Goal: Navigation & Orientation: Find specific page/section

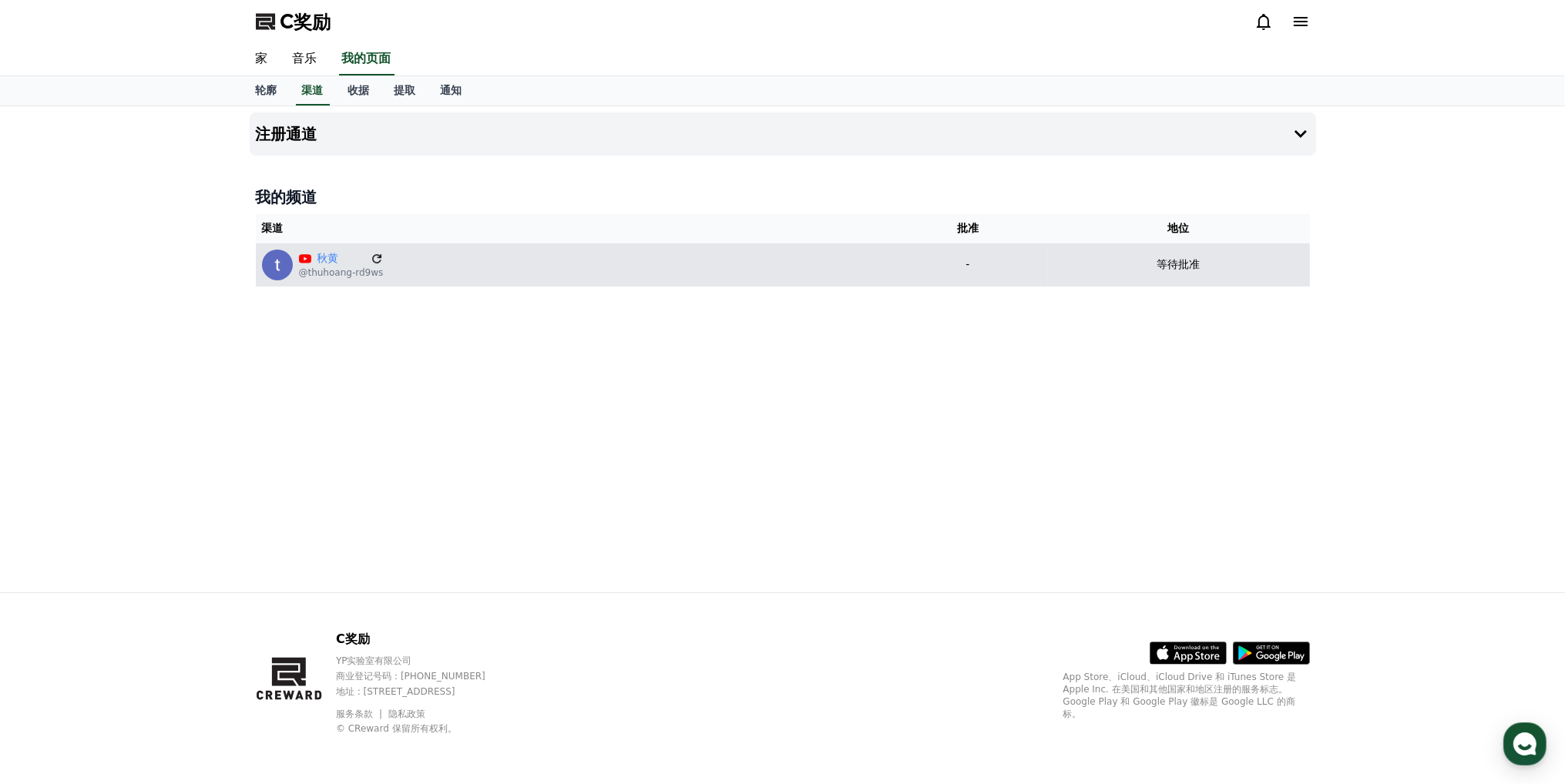
click at [375, 262] on icon at bounding box center [378, 259] width 14 height 14
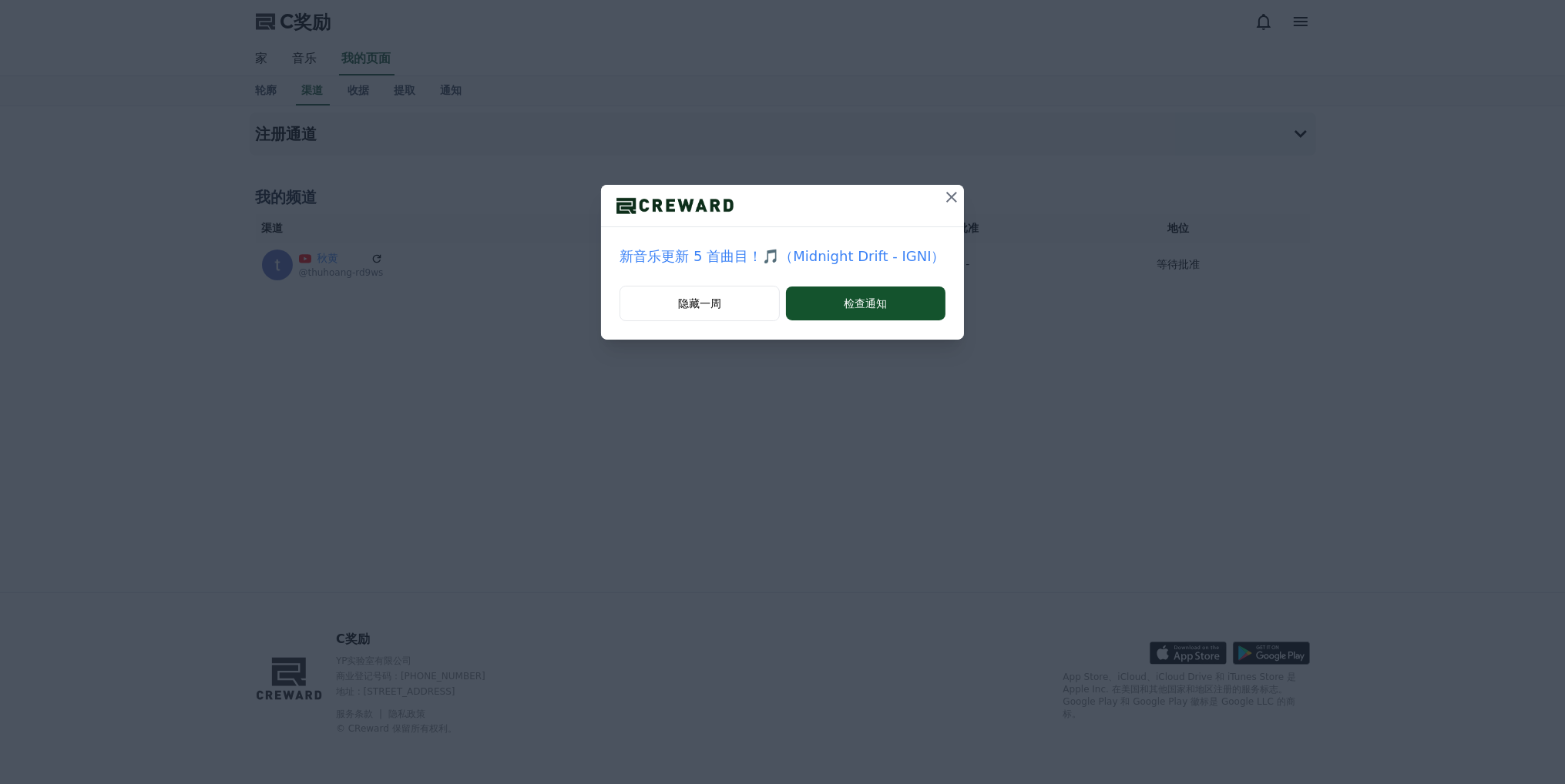
click at [968, 197] on div "新音乐更新 5 首曲目！🎵（Midnight Drift - IGNI） 隐藏一周 检查通知" at bounding box center [782, 182] width 1565 height 364
click at [951, 197] on icon at bounding box center [952, 197] width 18 height 18
click at [950, 198] on icon at bounding box center [952, 197] width 18 height 18
drag, startPoint x: 0, startPoint y: 0, endPoint x: 974, endPoint y: 200, distance: 994.3
click at [974, 200] on div "新音乐更新 5 首曲目！🎵（Midnight Drift - IGNI） 隐藏一周 检查通知" at bounding box center [782, 182] width 1565 height 364
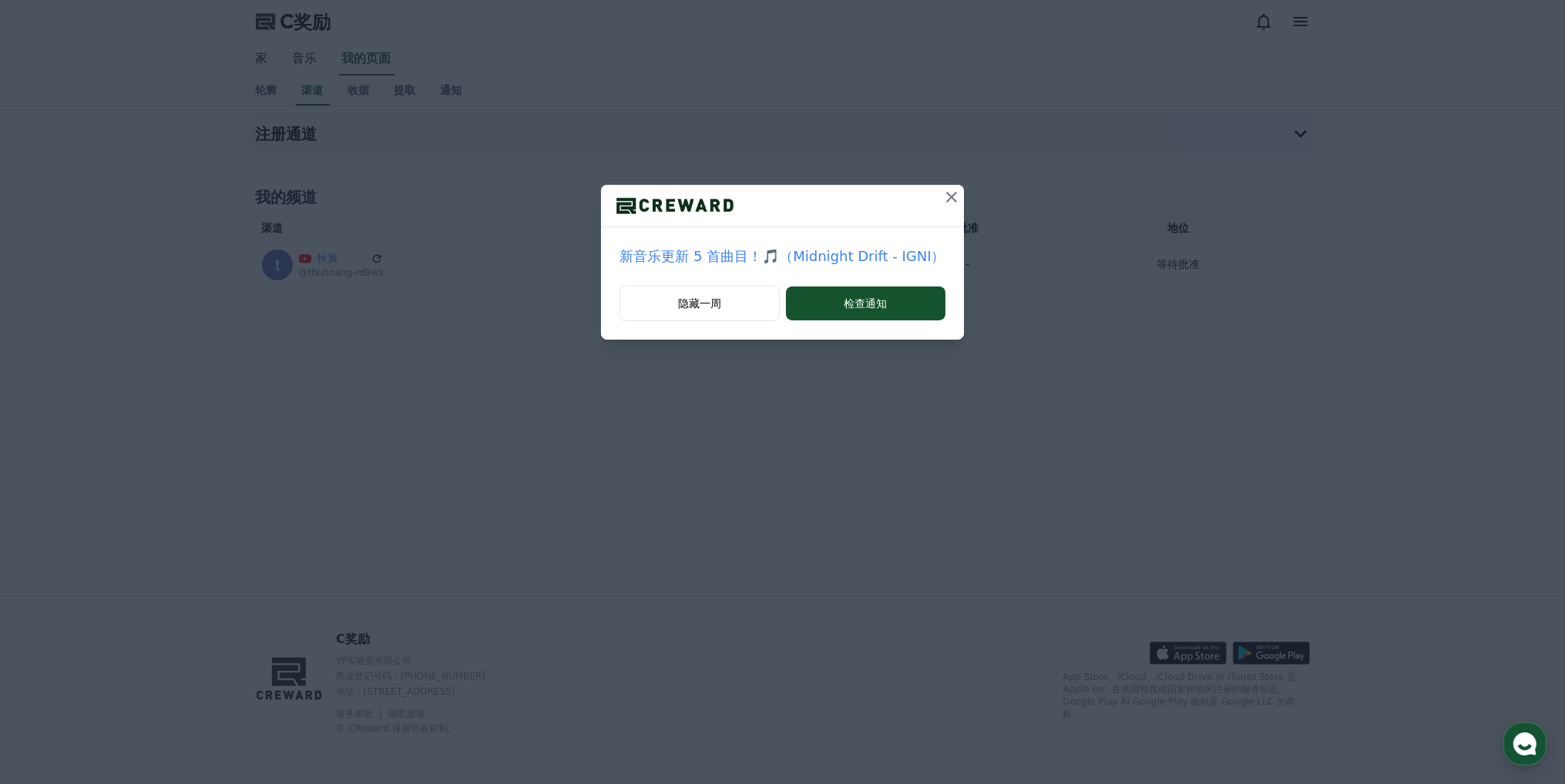
click at [953, 193] on icon at bounding box center [952, 197] width 18 height 18
click at [950, 195] on icon at bounding box center [952, 197] width 11 height 11
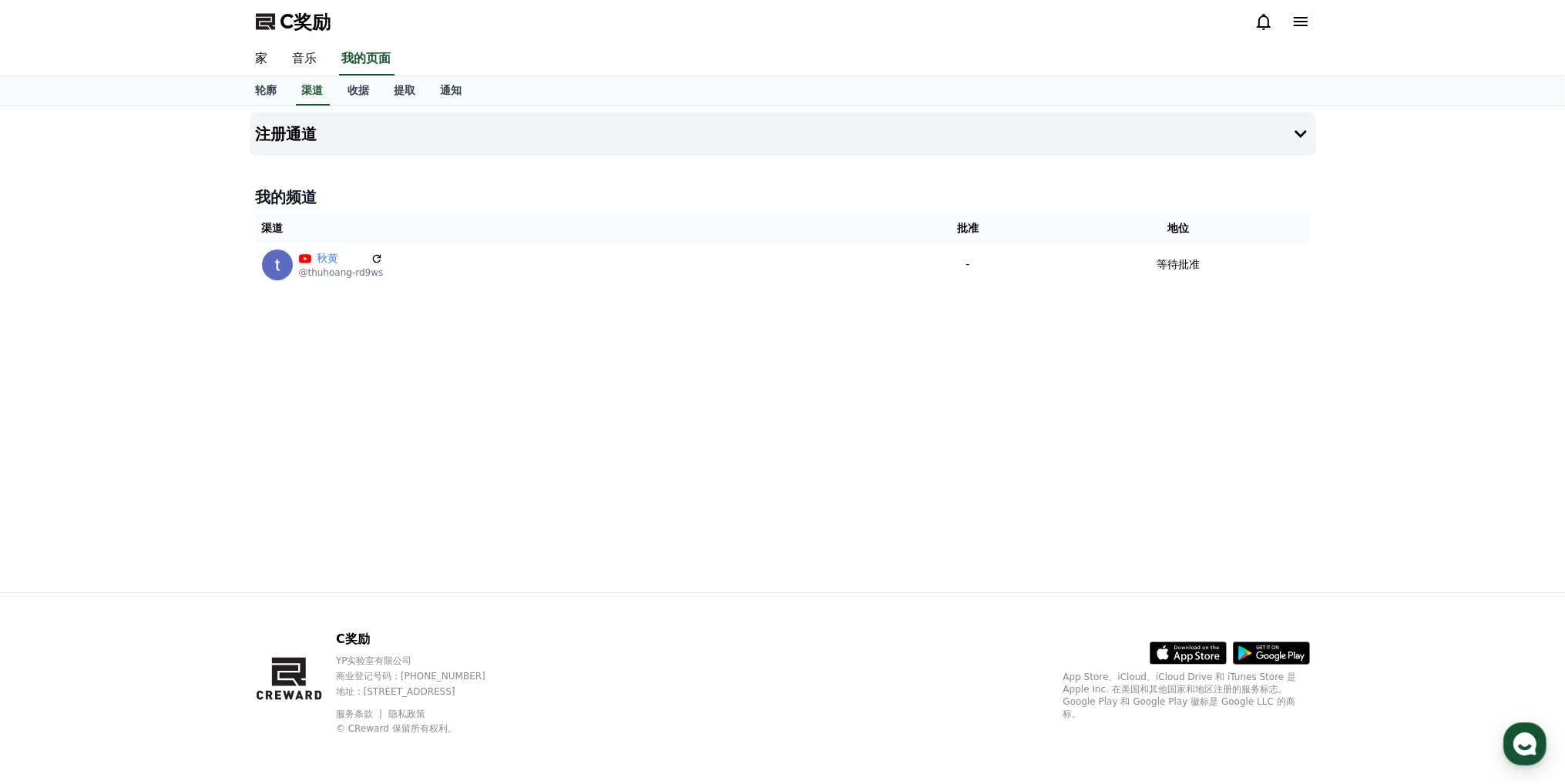
click at [312, 55] on font "音乐" at bounding box center [305, 58] width 25 height 14
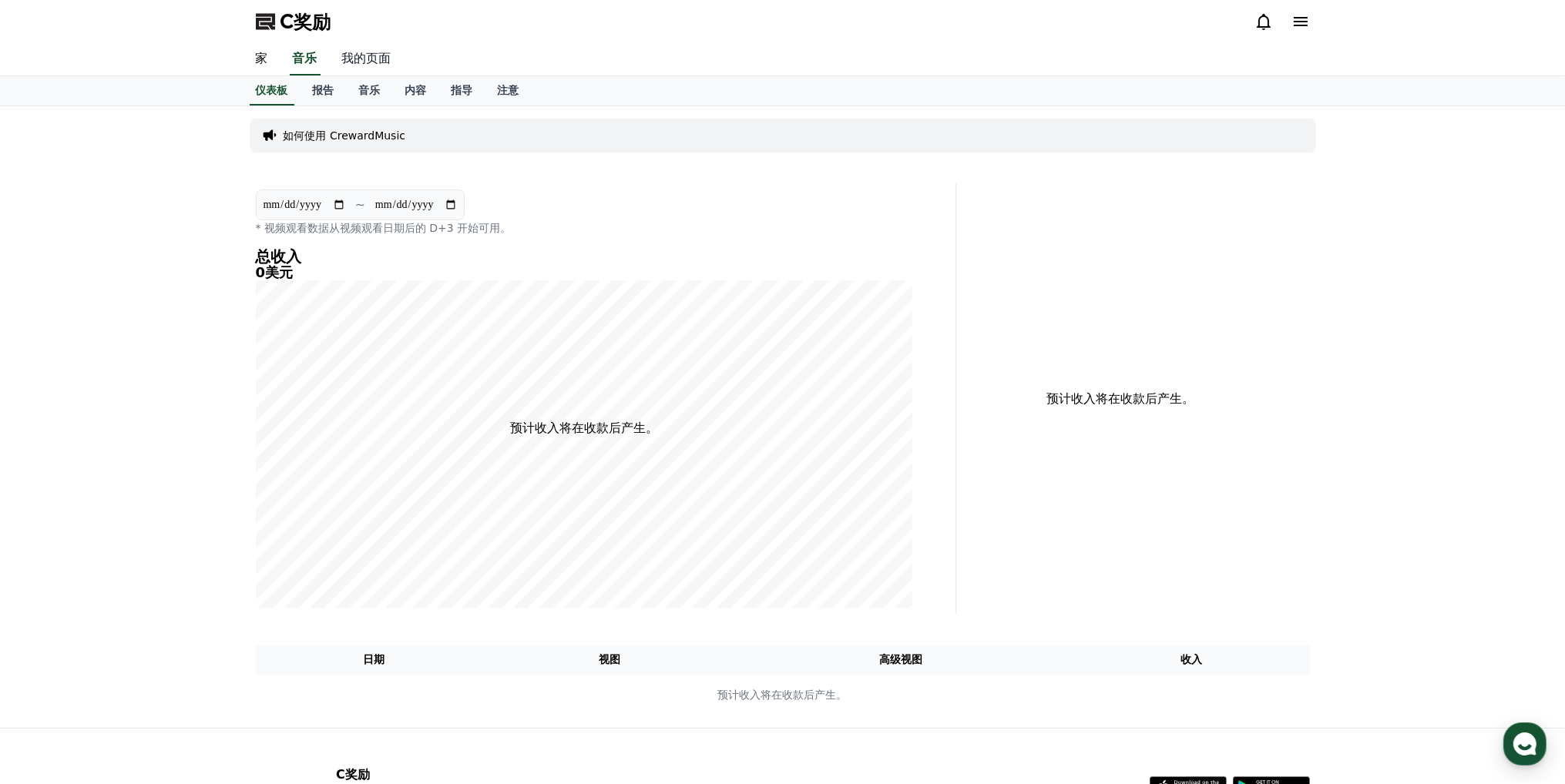
drag, startPoint x: 374, startPoint y: 59, endPoint x: 382, endPoint y: 69, distance: 12.8
click at [374, 58] on font "我的页面" at bounding box center [366, 58] width 49 height 14
select select "**********"
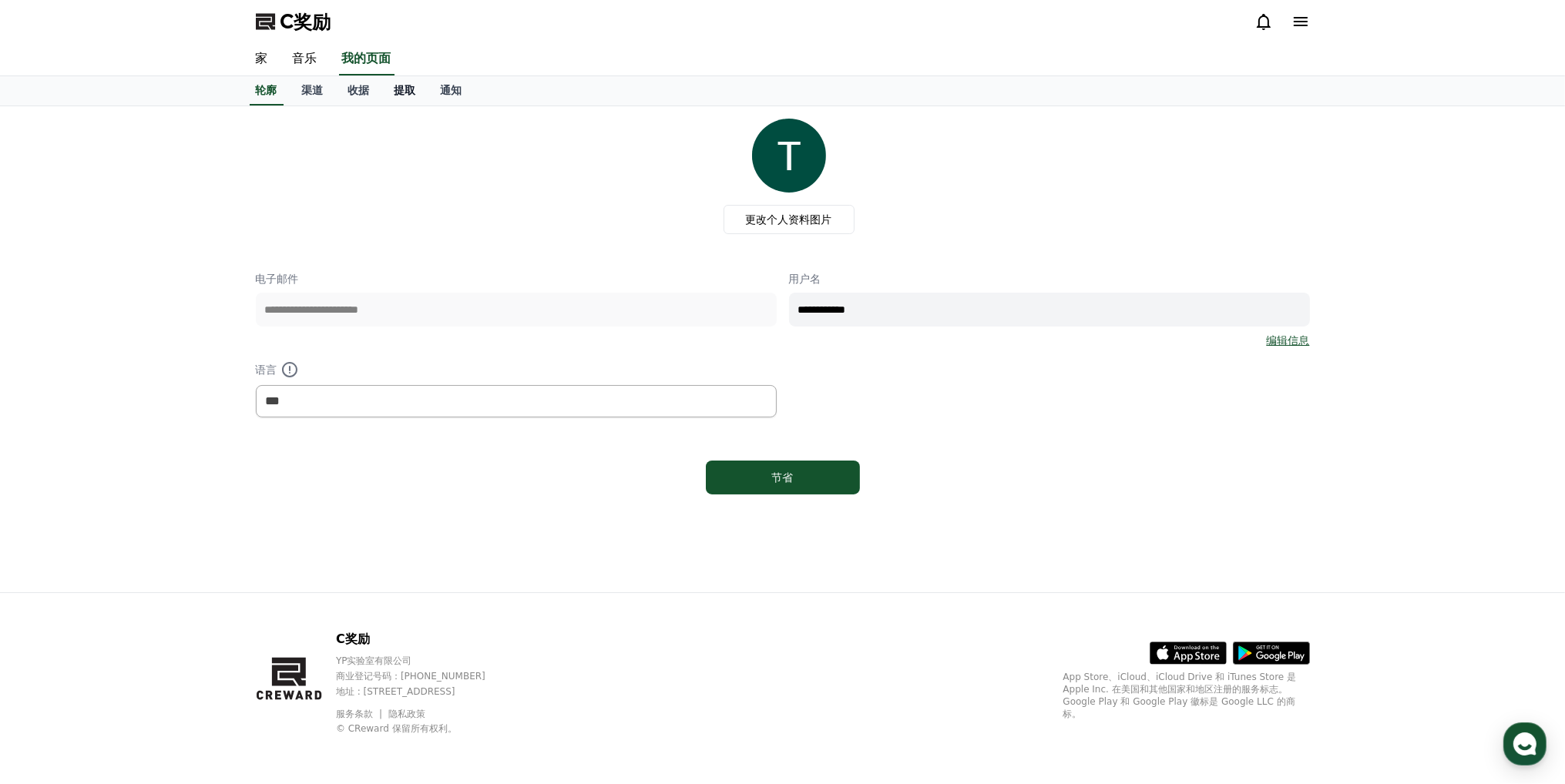
click at [401, 87] on font "提取" at bounding box center [405, 90] width 21 height 13
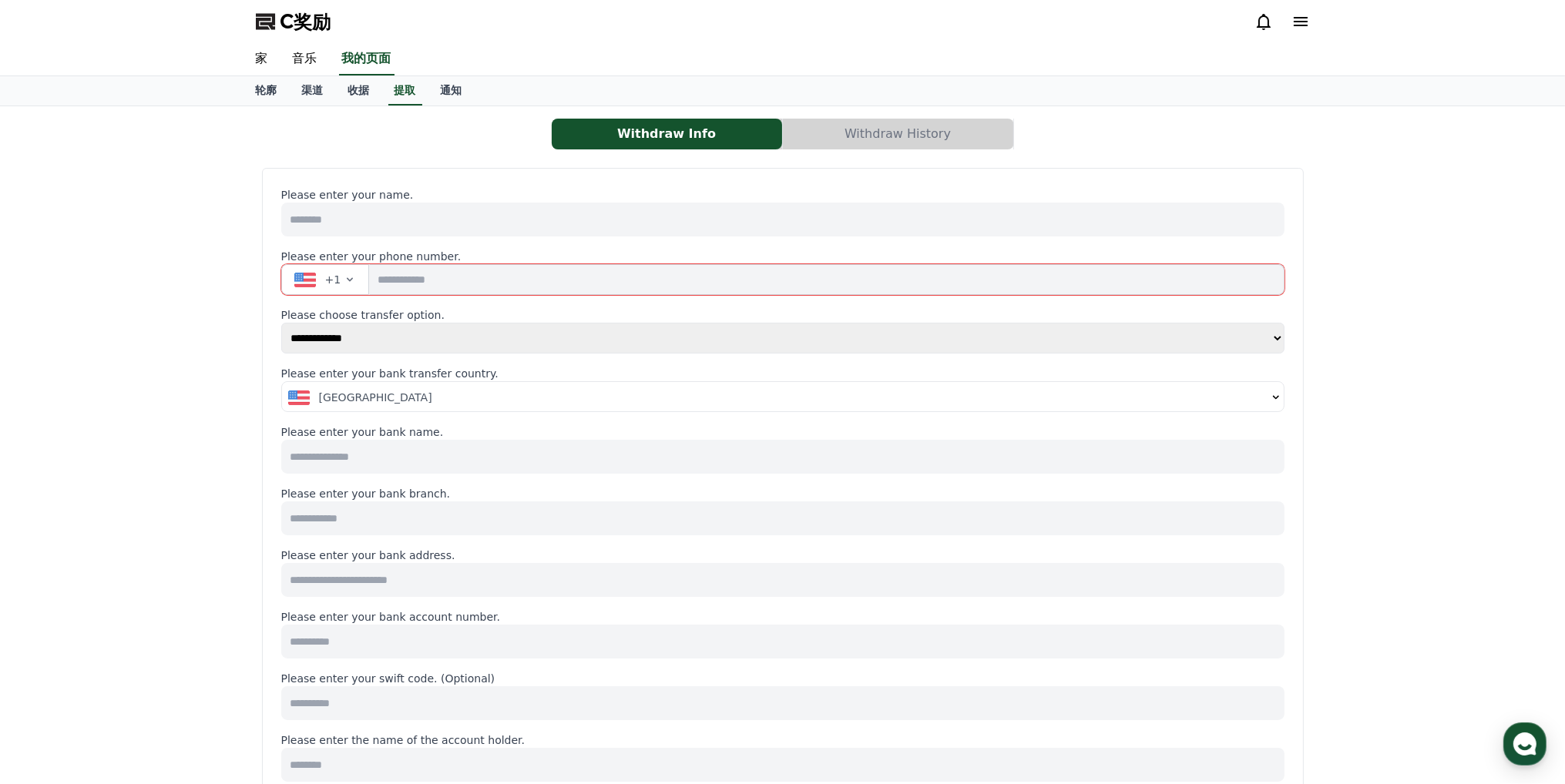
select select
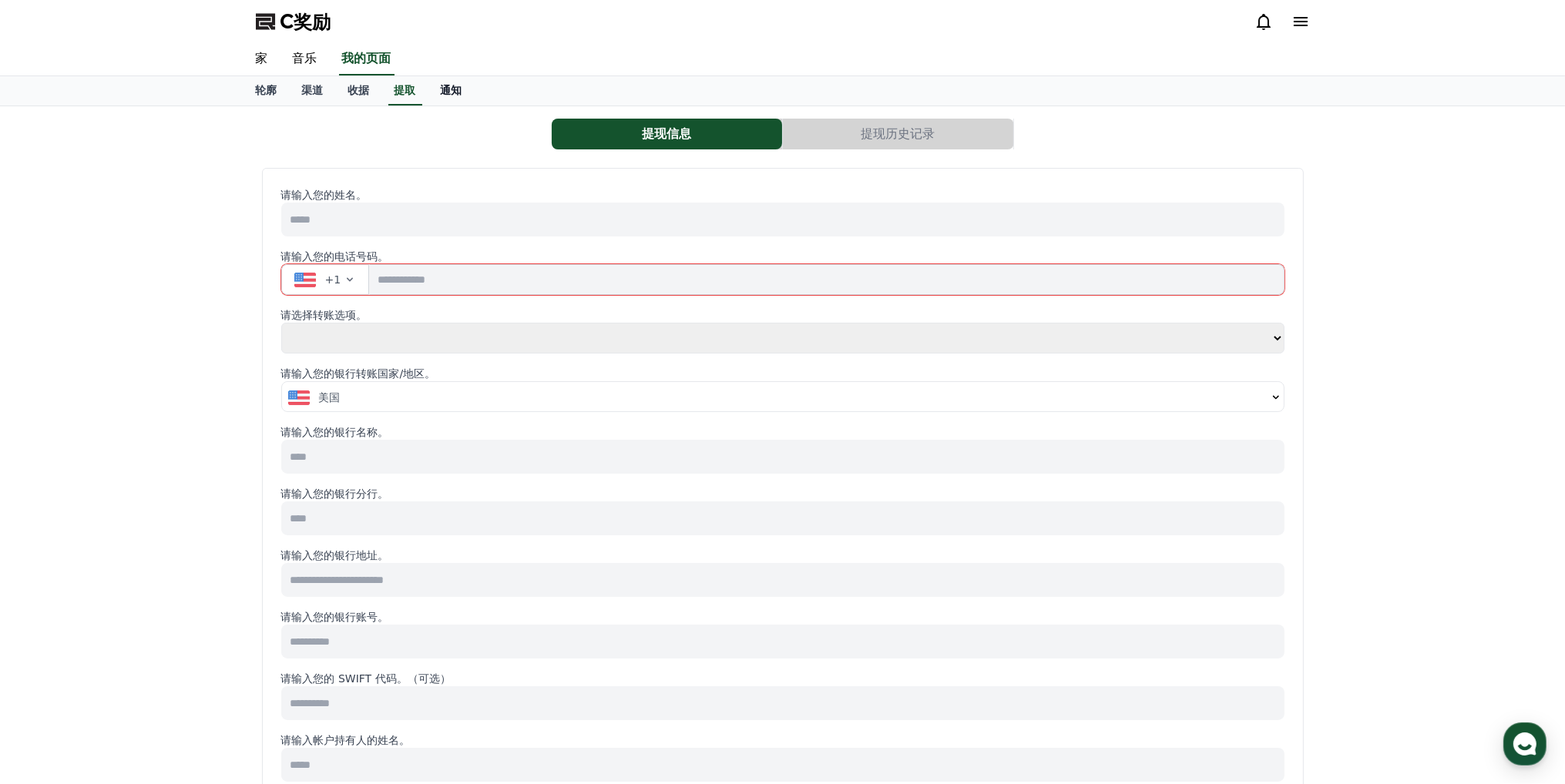
click at [453, 86] on font "通知" at bounding box center [451, 90] width 21 height 13
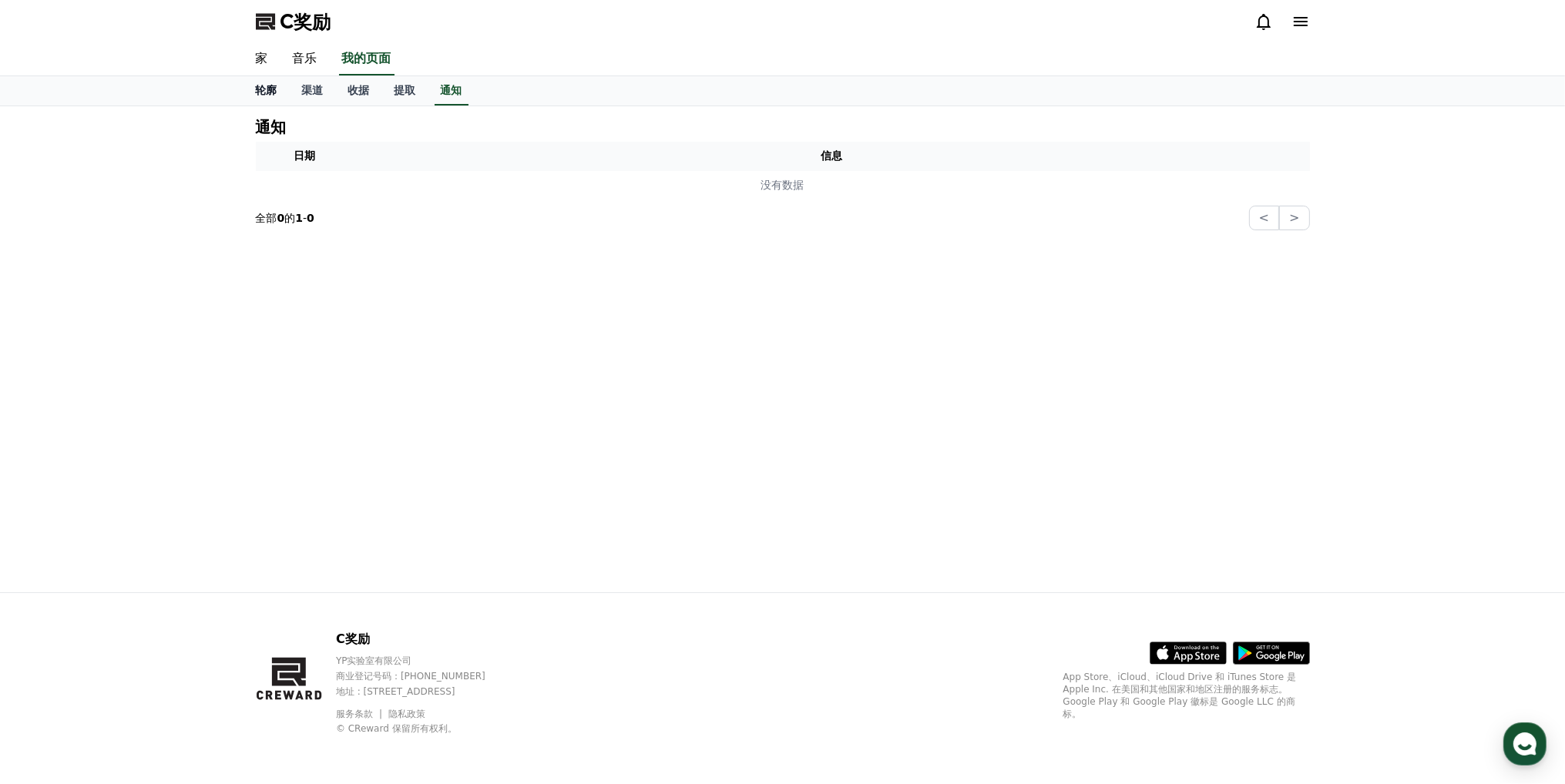
click at [270, 64] on link "家" at bounding box center [262, 60] width 37 height 33
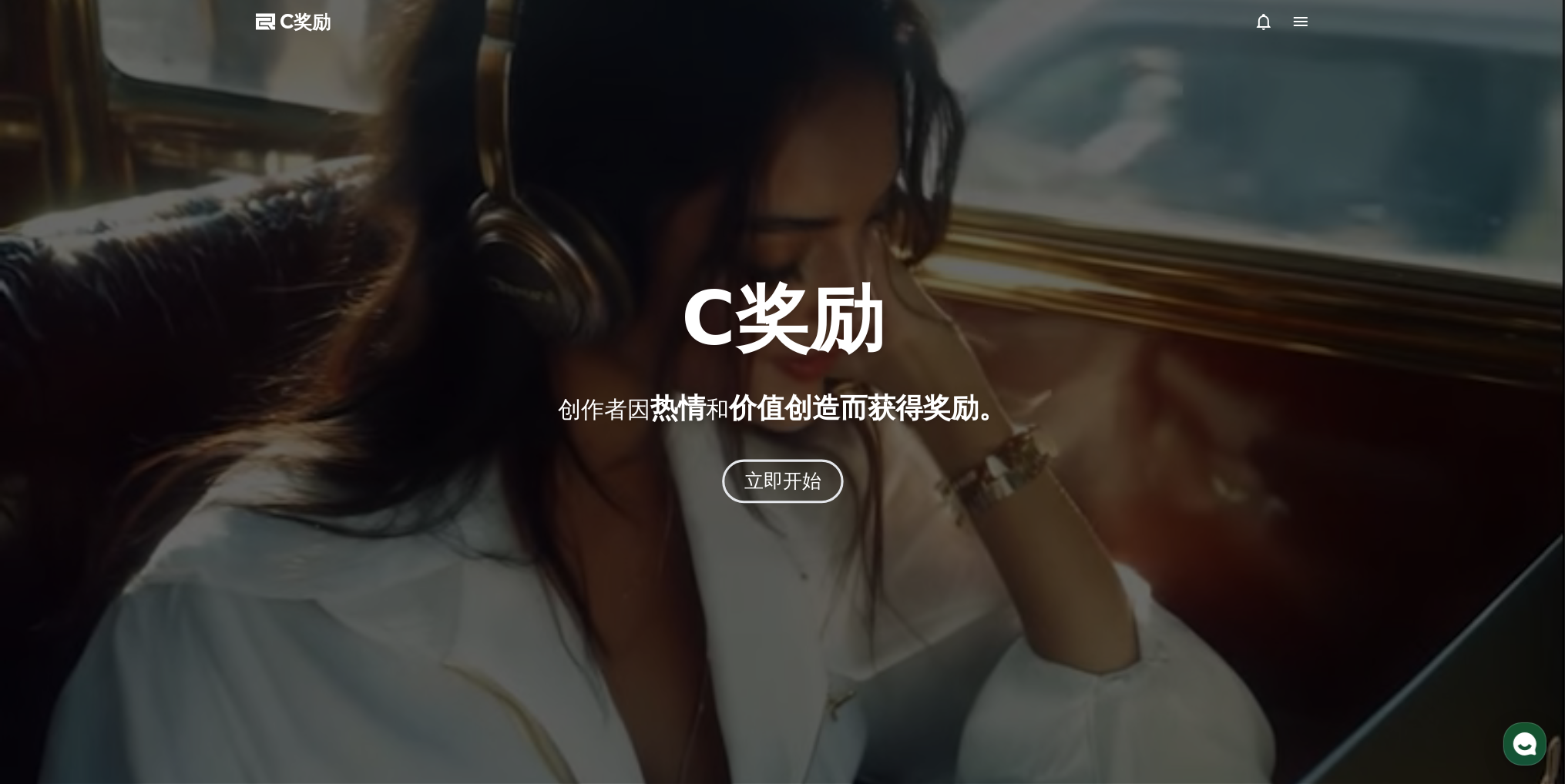
click at [761, 479] on font "立即开始" at bounding box center [782, 481] width 78 height 22
